Goal: Find specific page/section: Find specific page/section

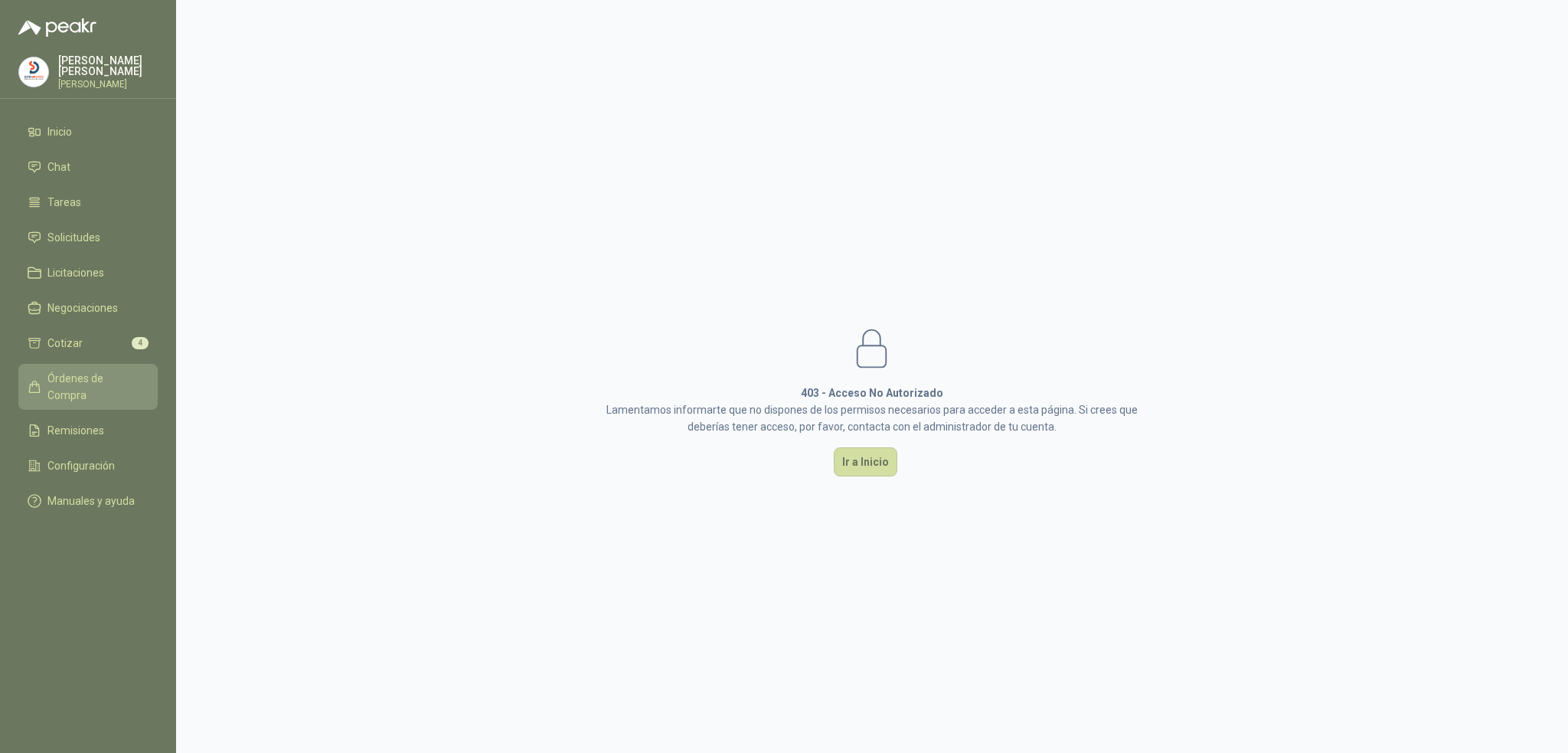
click at [104, 373] on span "Órdenes de Compra" at bounding box center [95, 386] width 96 height 33
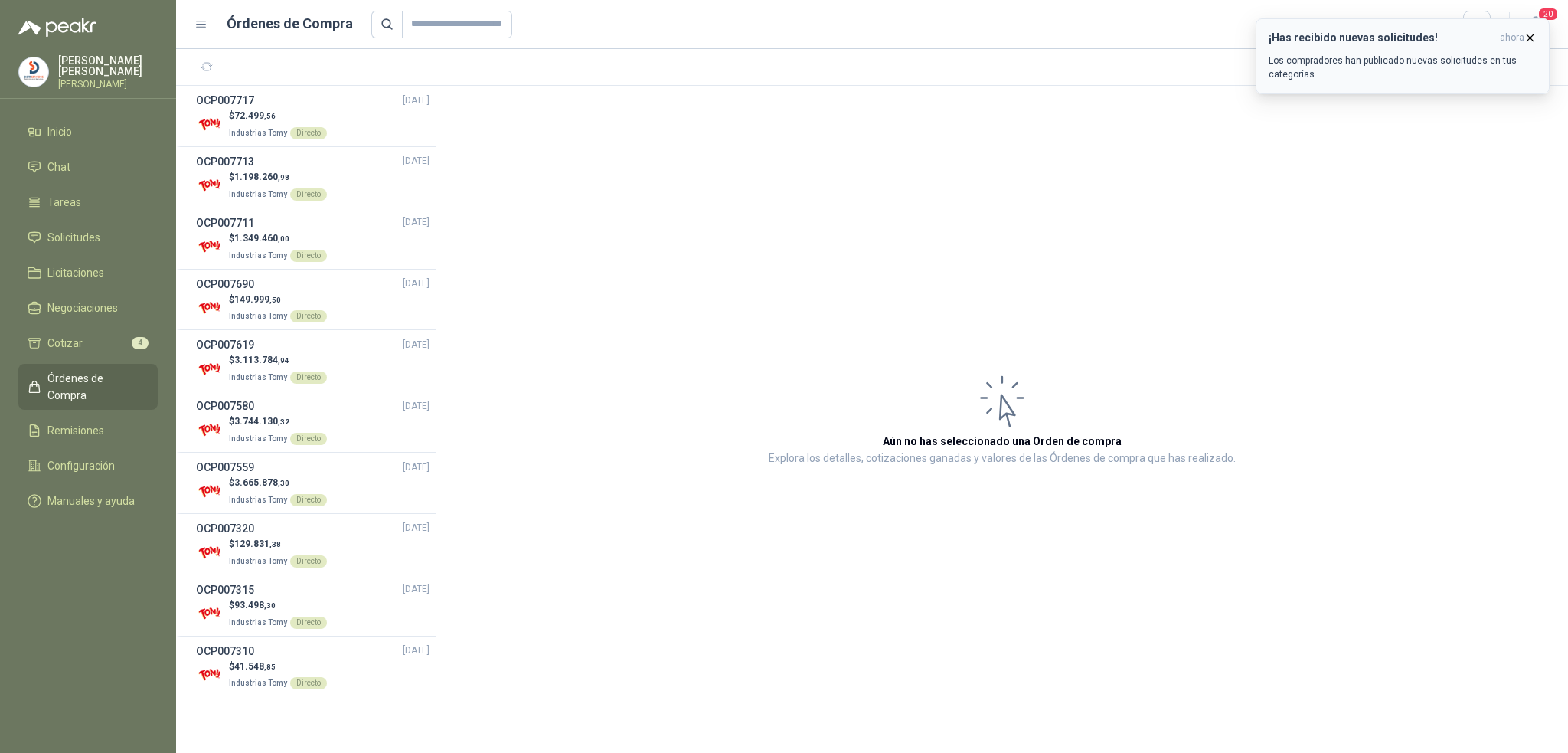
click at [1446, 48] on div "¡Has recibido nuevas solicitudes! ahora Los compradores han publicado nuevas so…" at bounding box center [1403, 56] width 268 height 49
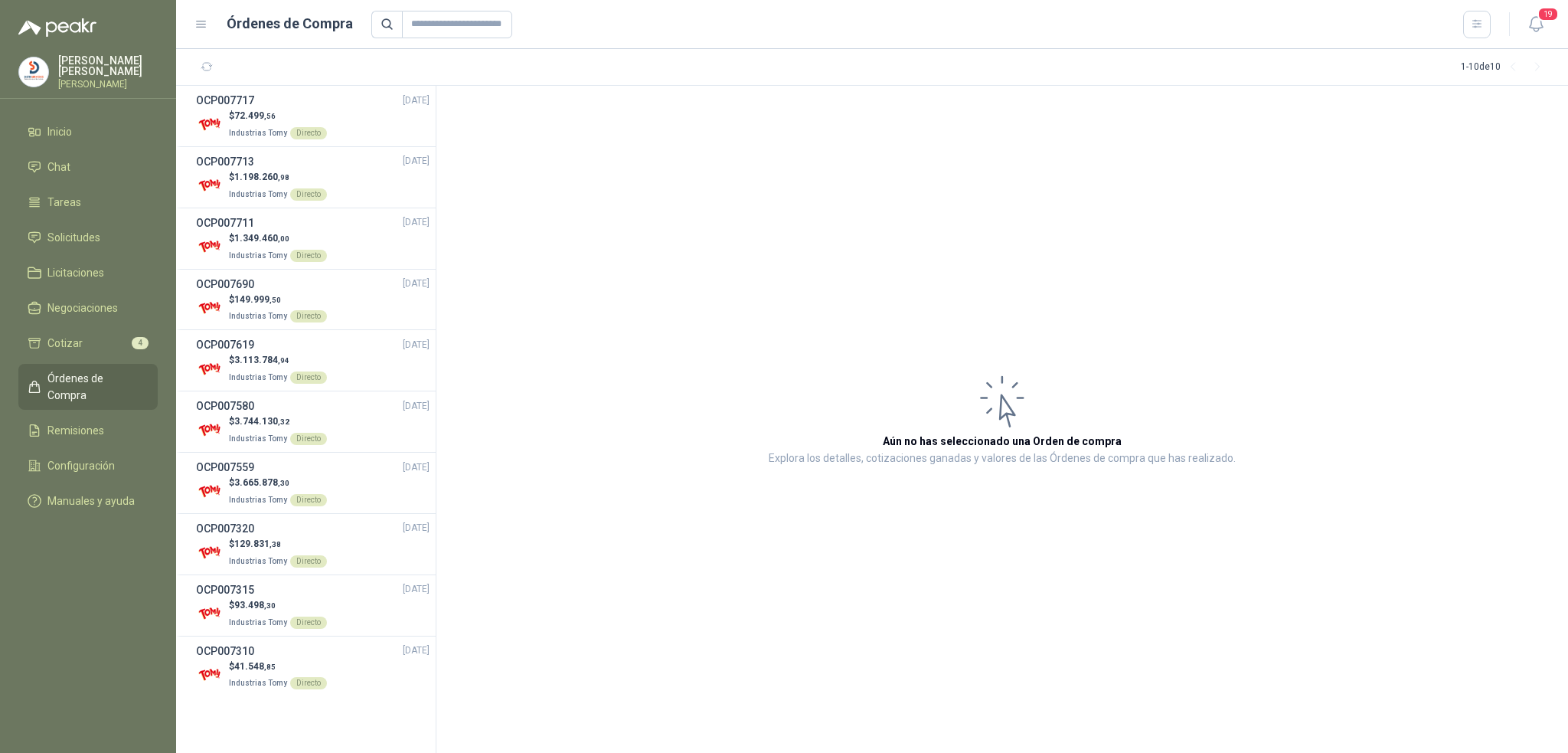
click at [1446, 48] on div "¡Has recibido nuevas solicitudes! ahora Los compradores han publicado nuevas so…" at bounding box center [1403, 56] width 268 height 49
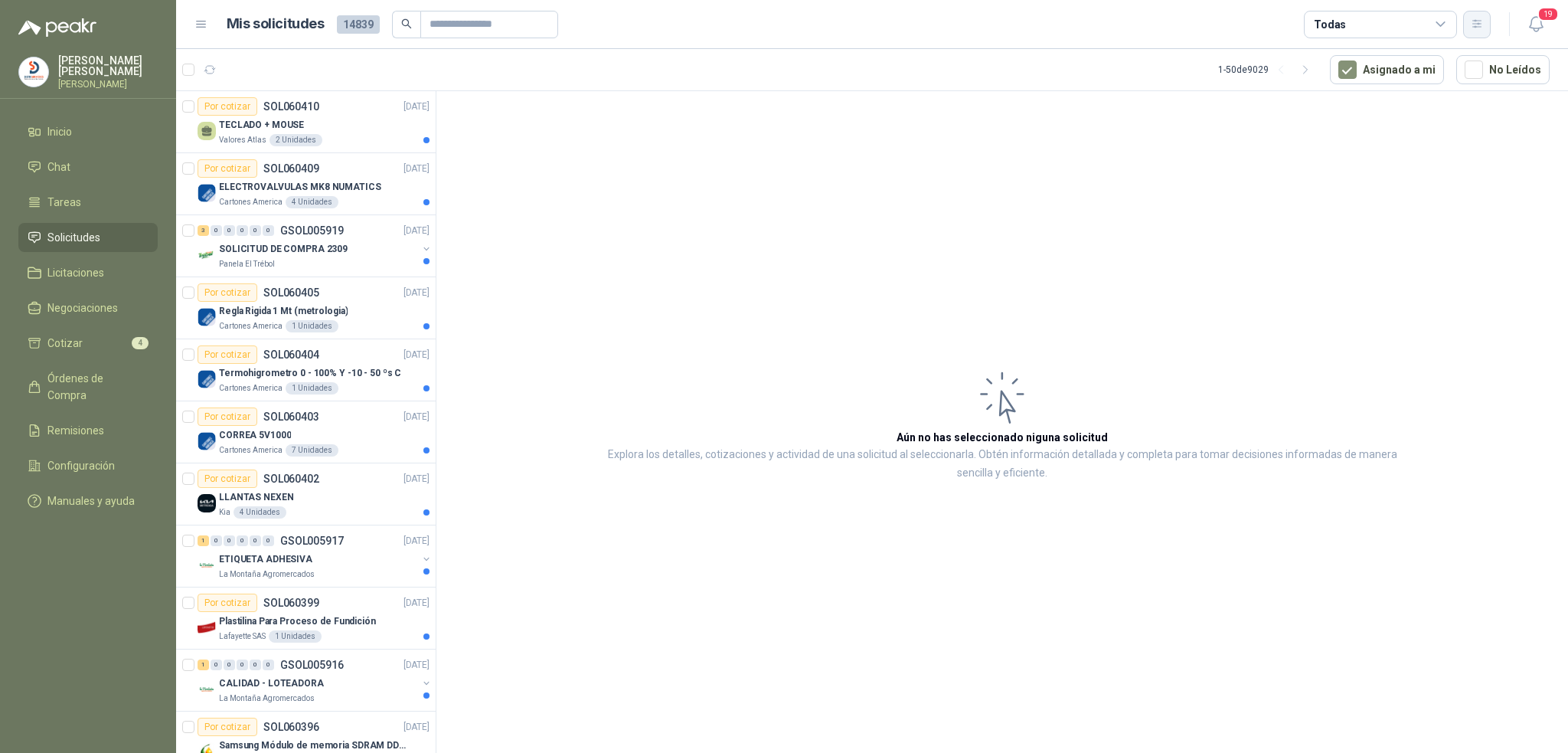
click at [1484, 20] on button "button" at bounding box center [1476, 24] width 28 height 28
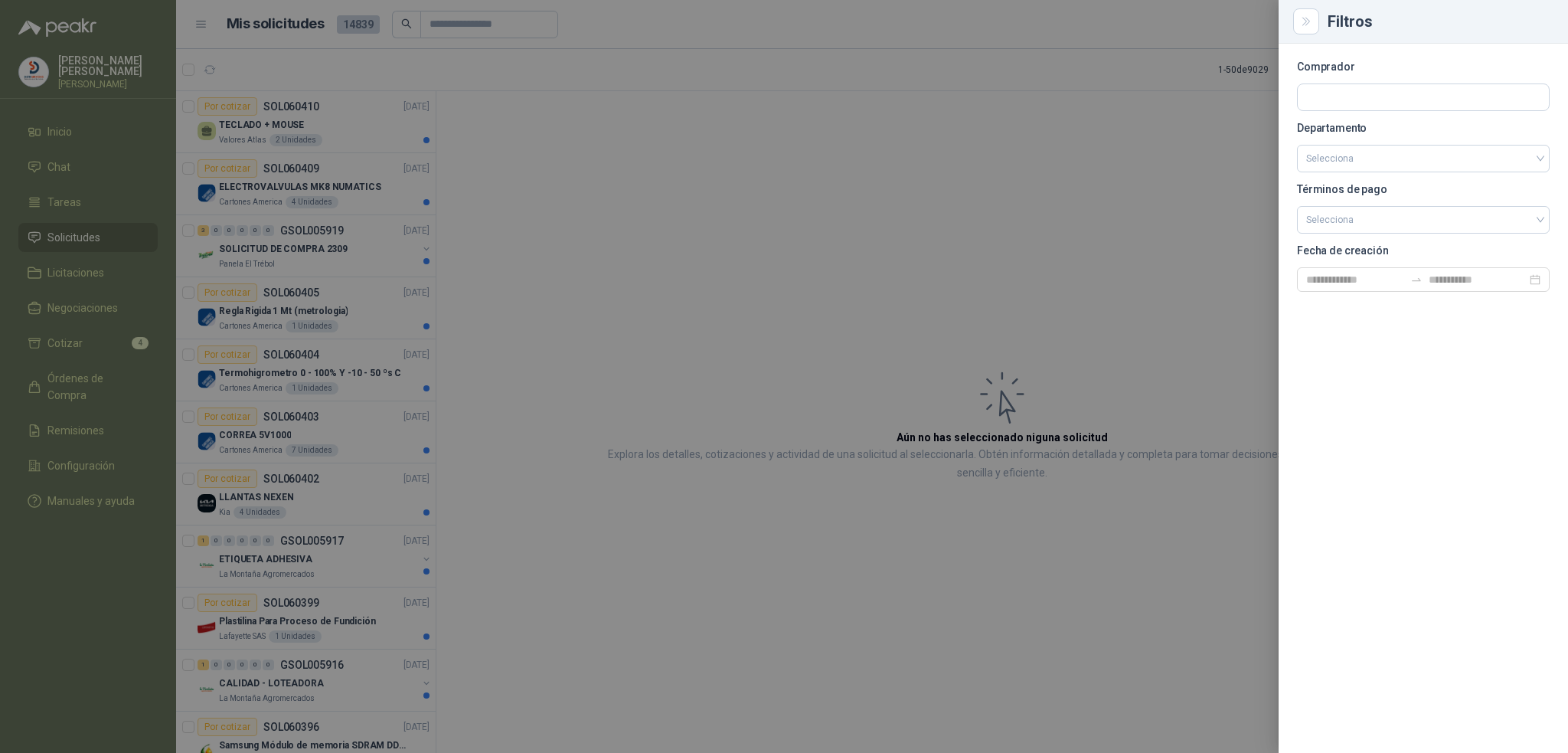
click at [1333, 111] on div at bounding box center [1423, 97] width 252 height 28
click at [1326, 85] on input "text" at bounding box center [1423, 97] width 252 height 26
type input "****"
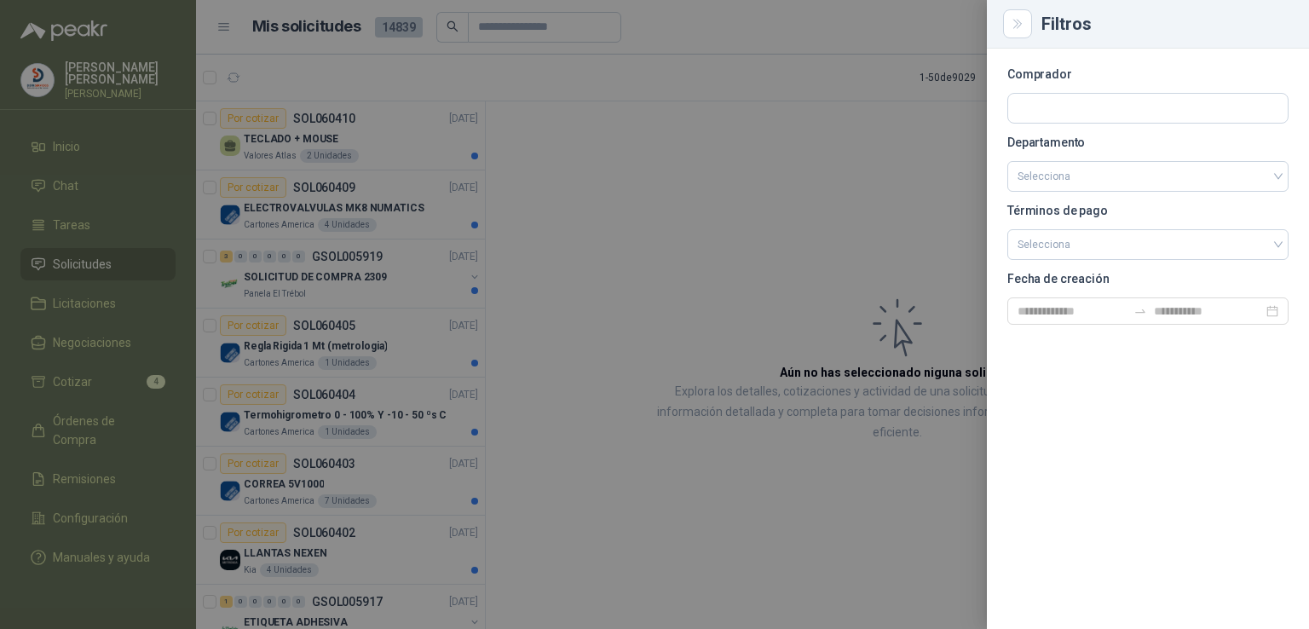
click at [954, 101] on div at bounding box center [654, 314] width 1309 height 629
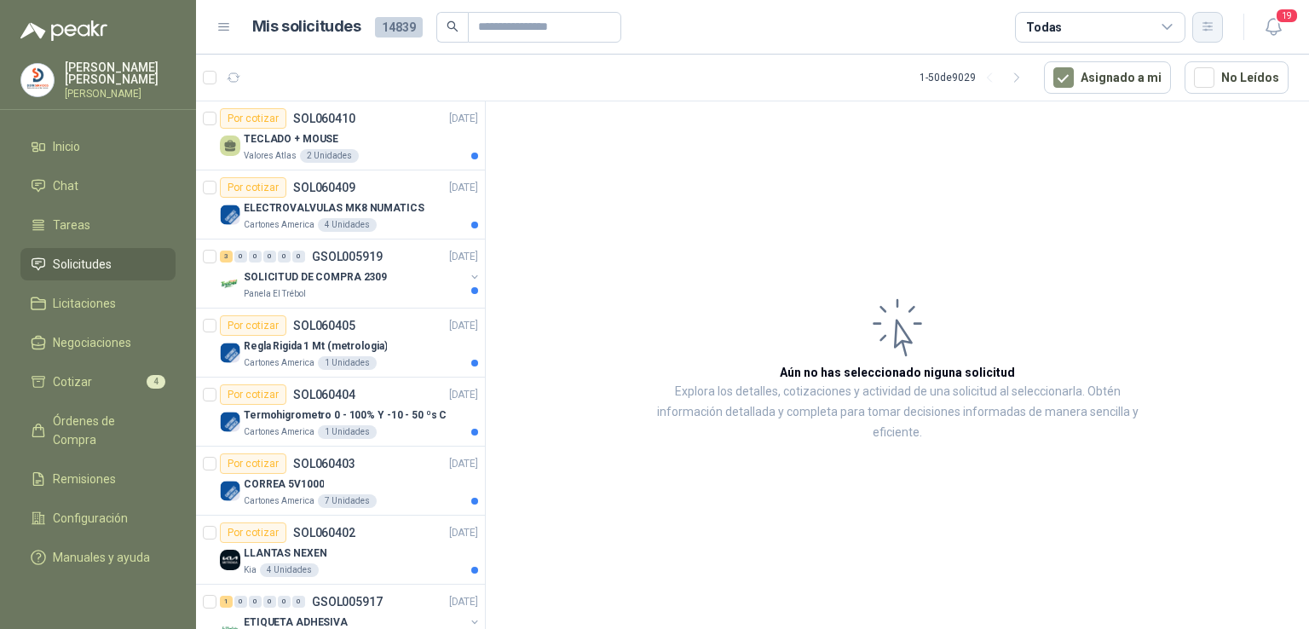
click at [1202, 34] on button "button" at bounding box center [1207, 27] width 31 height 31
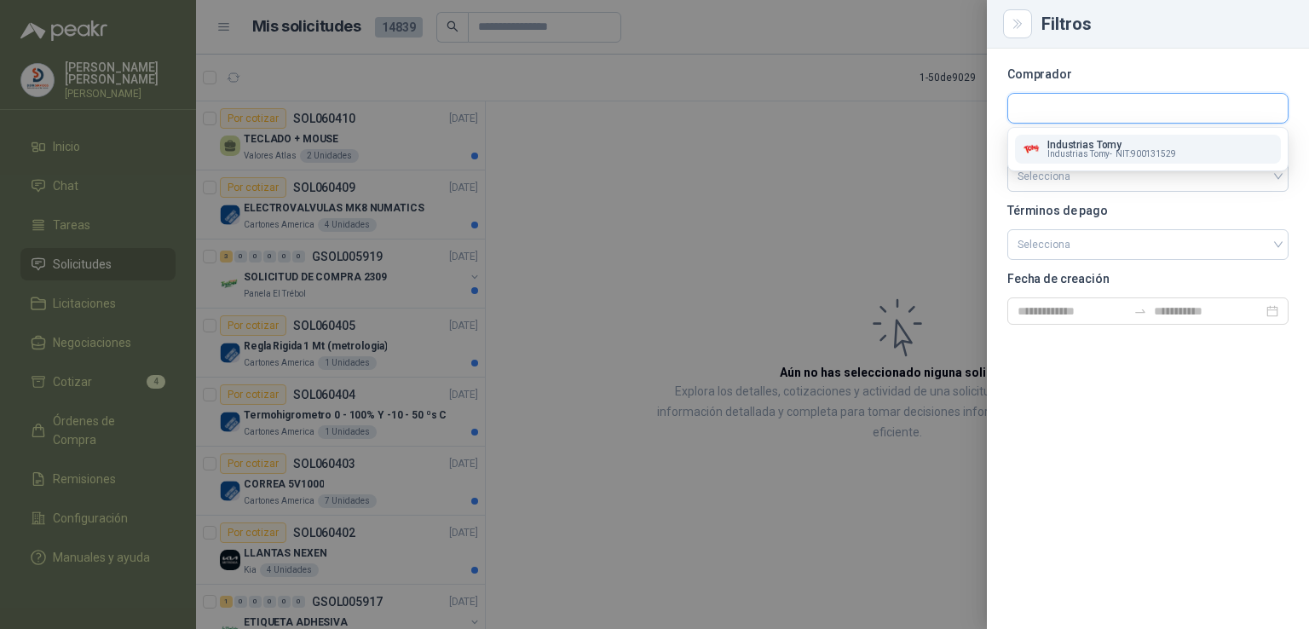
click at [1149, 104] on input "text" at bounding box center [1148, 108] width 280 height 29
click at [1132, 141] on p "Industrias Tomy" at bounding box center [1111, 145] width 129 height 10
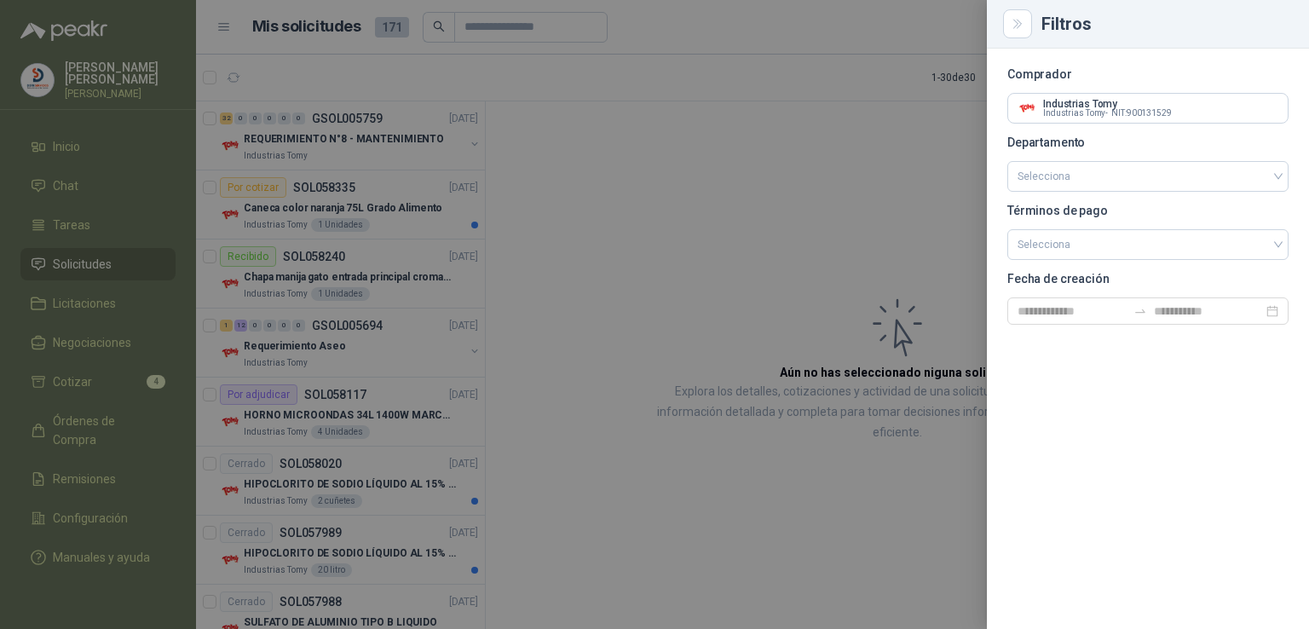
click at [594, 182] on div at bounding box center [654, 314] width 1309 height 629
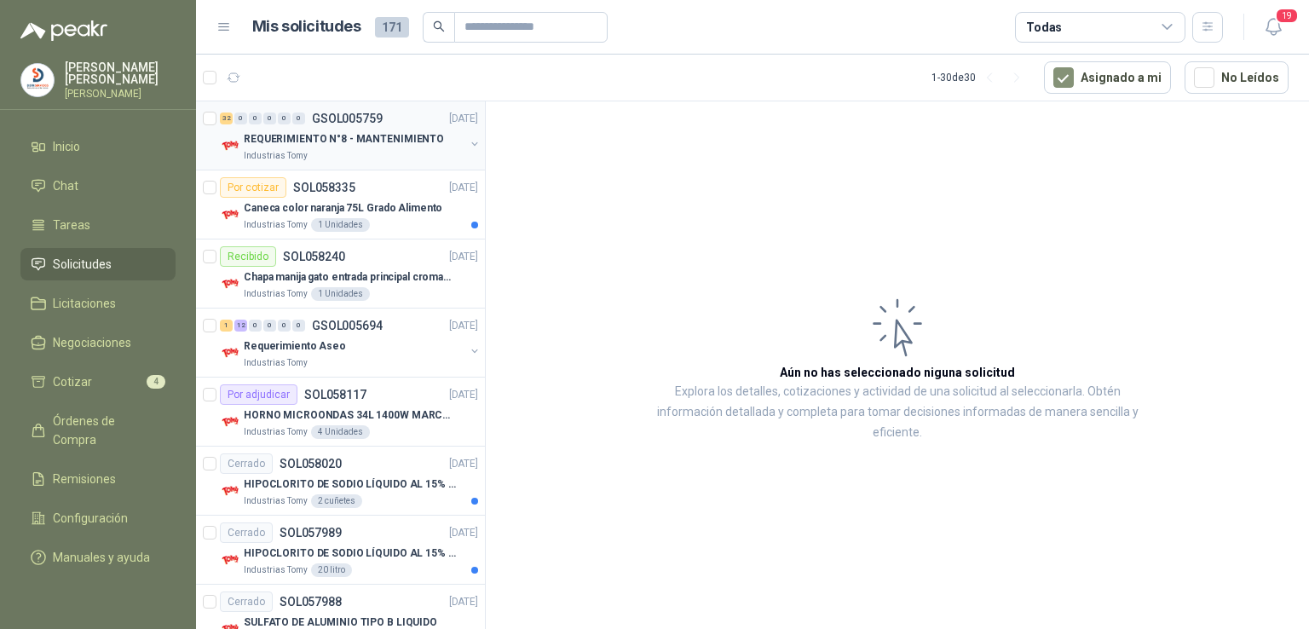
click at [387, 143] on p "REQUERIMIENTO N°8 - MANTENIMIENTO" at bounding box center [344, 139] width 200 height 16
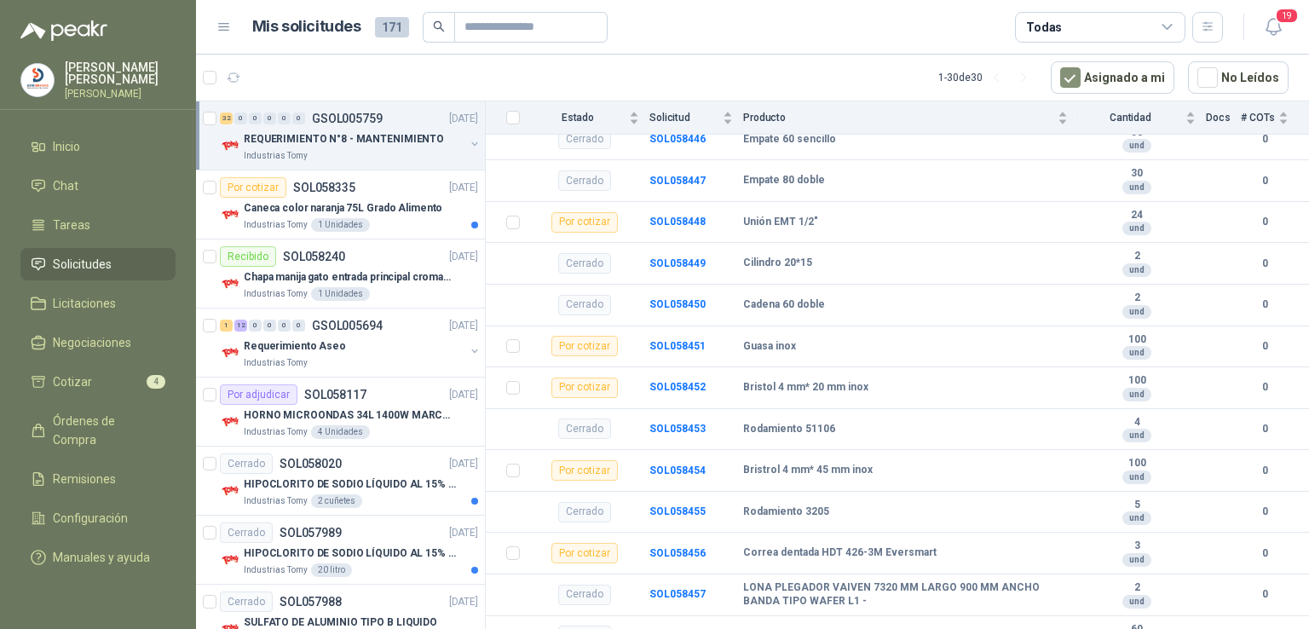
scroll to position [1640, 0]
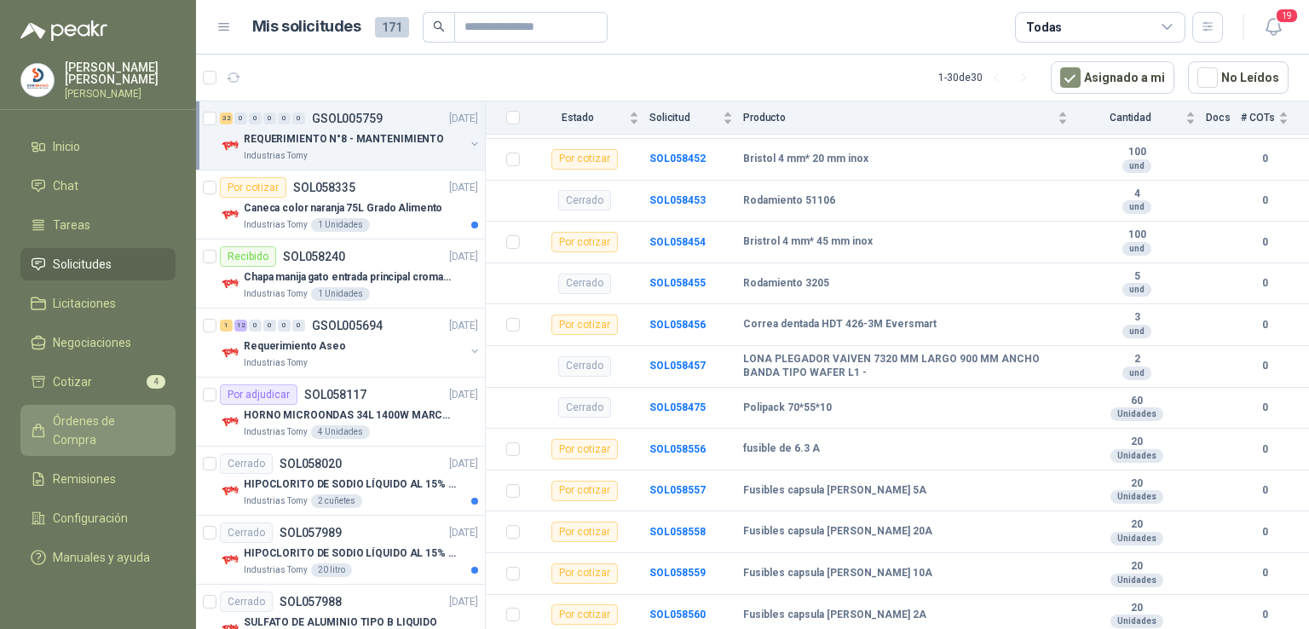
click at [131, 419] on span "Órdenes de Compra" at bounding box center [106, 430] width 107 height 37
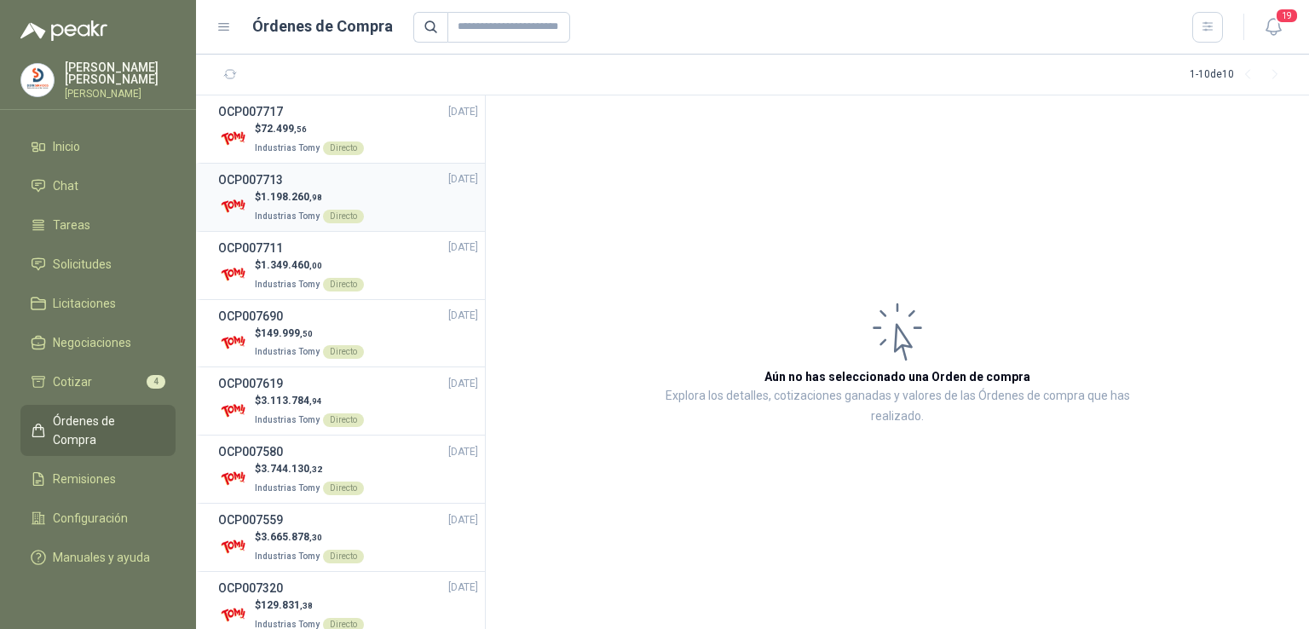
click at [331, 205] on p "Industrias Tomy Directo" at bounding box center [309, 214] width 109 height 19
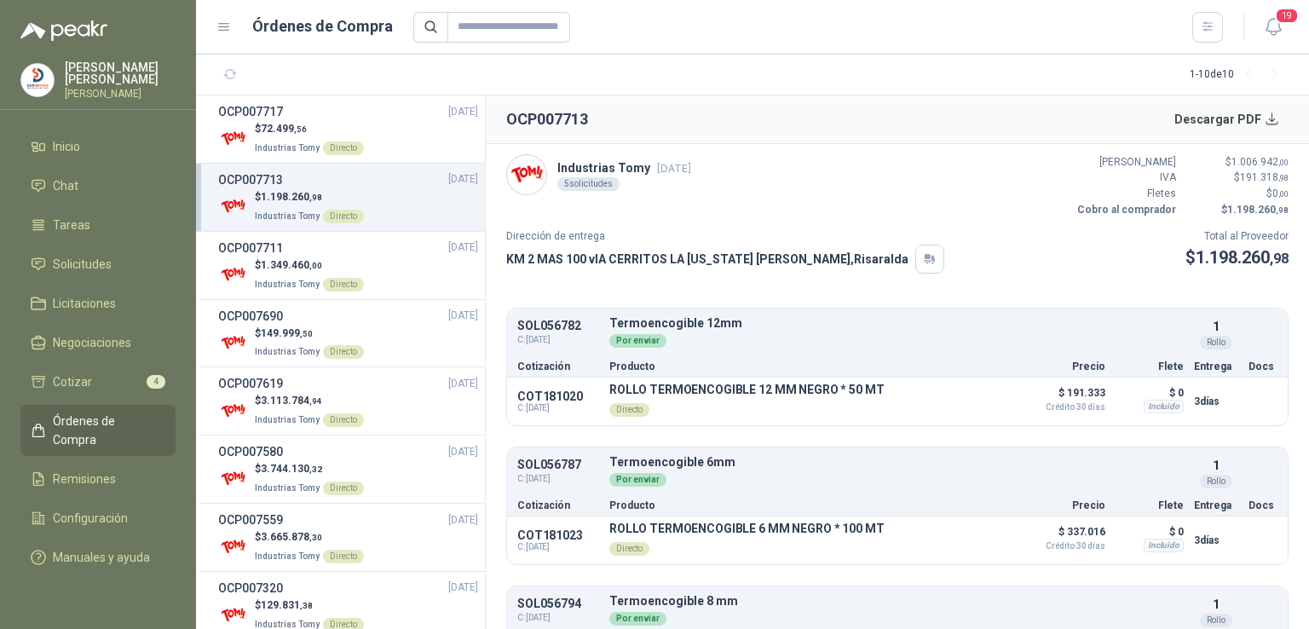
scroll to position [363, 0]
